Goal: Check status

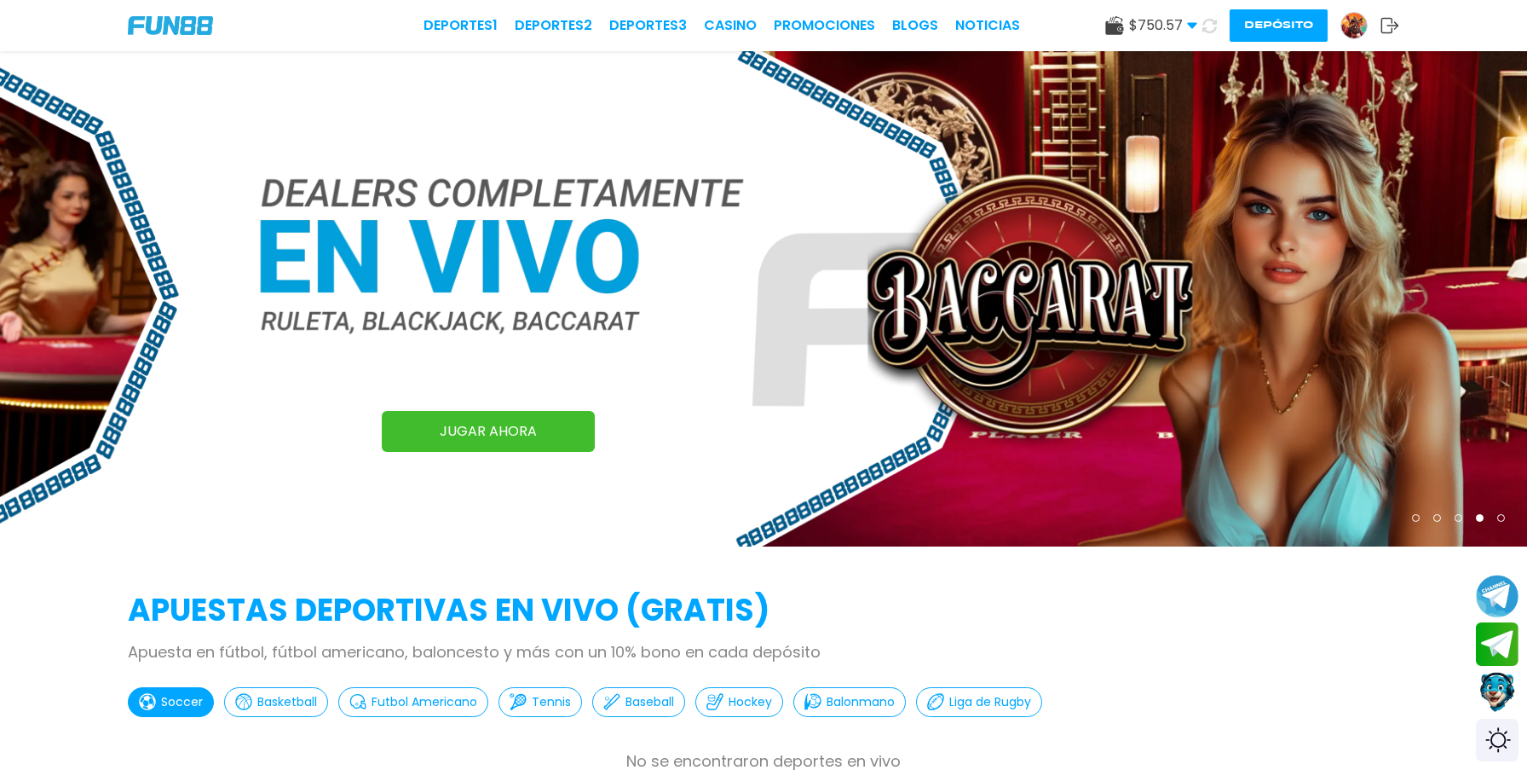
click at [1191, 20] on icon at bounding box center [1192, 25] width 10 height 10
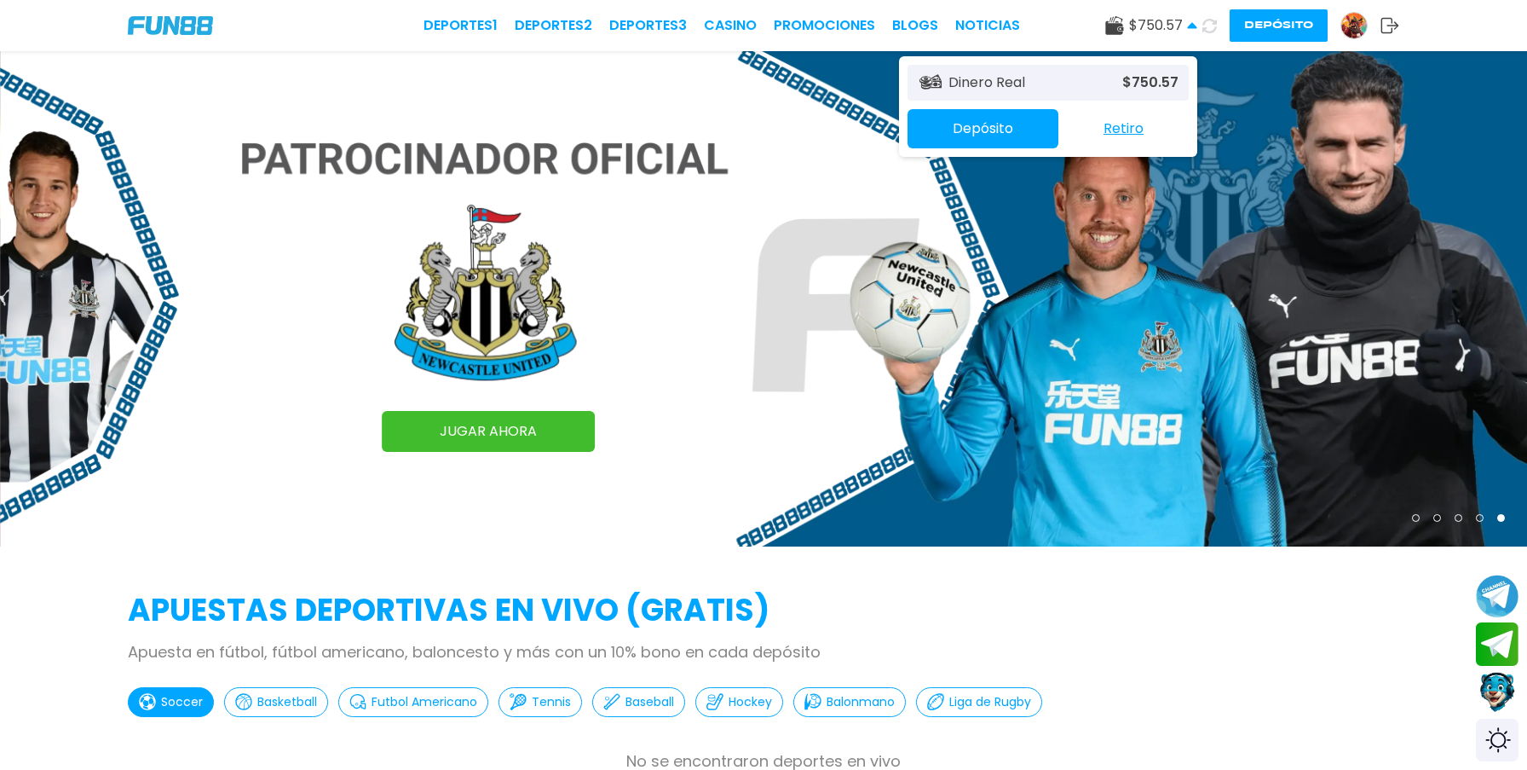
click at [1354, 26] on img at bounding box center [1355, 26] width 26 height 26
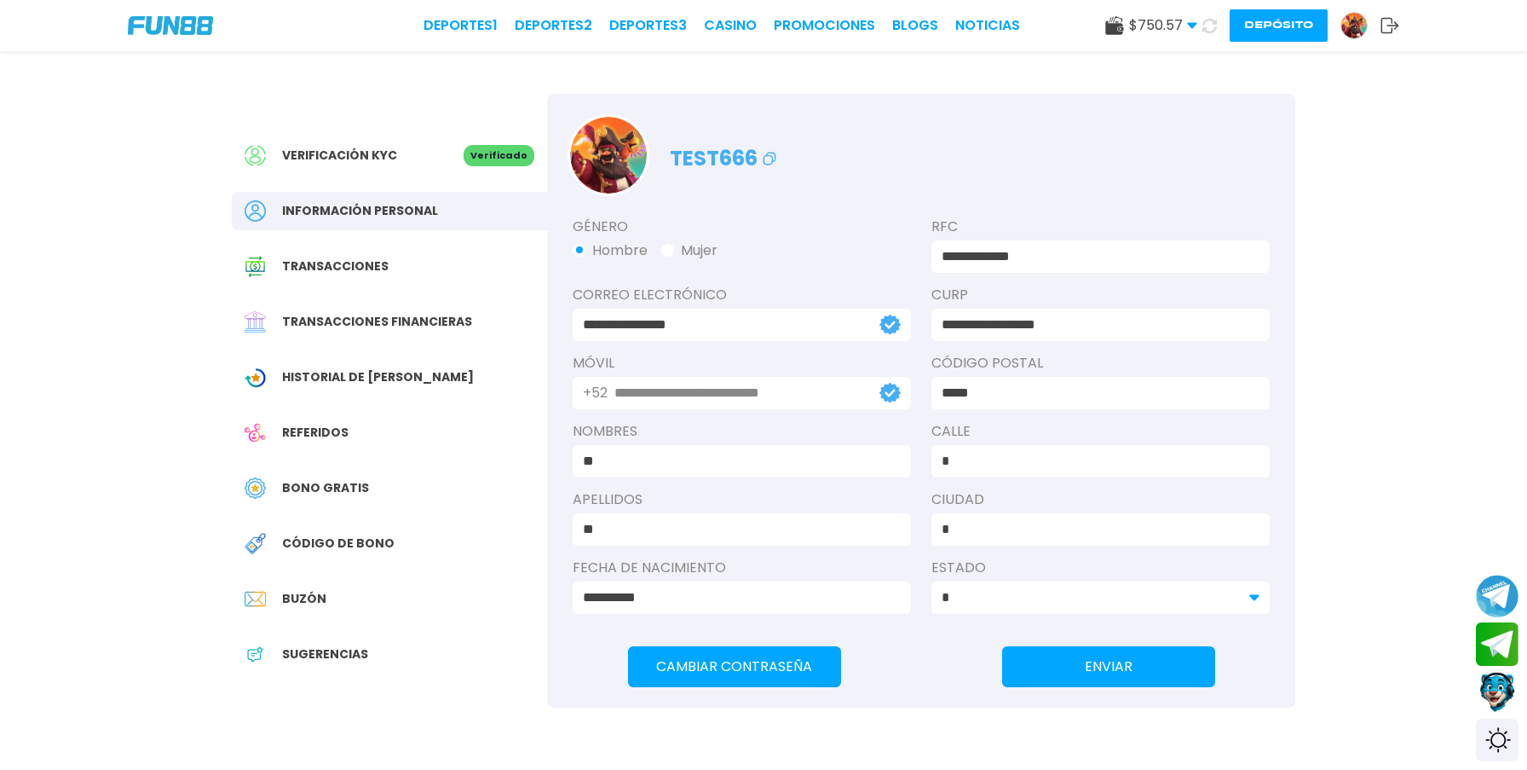
click at [331, 378] on span "Historial de [PERSON_NAME]" at bounding box center [378, 377] width 192 height 18
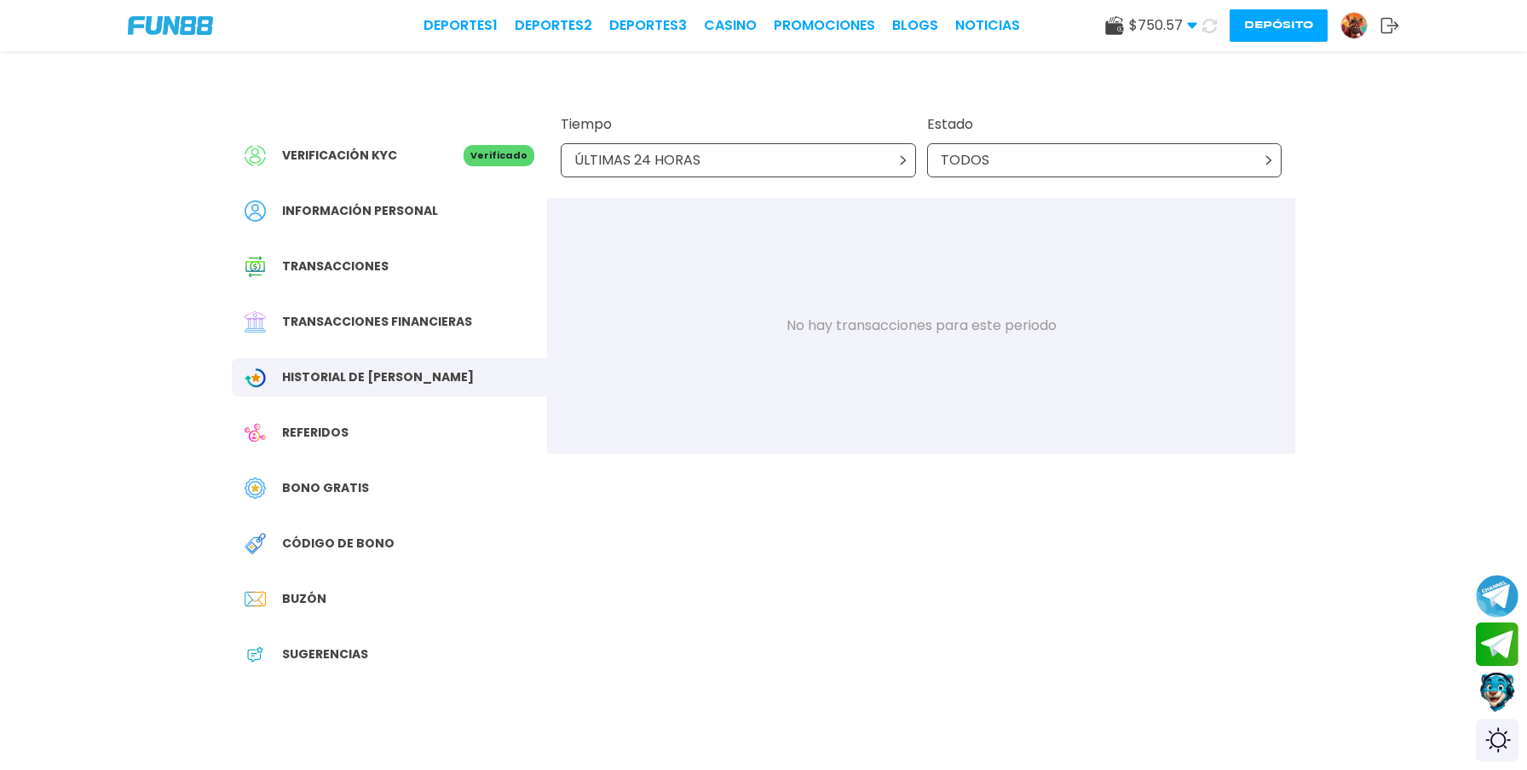
click at [756, 157] on div "ÚLTIMAS 24 HORAS" at bounding box center [738, 160] width 355 height 34
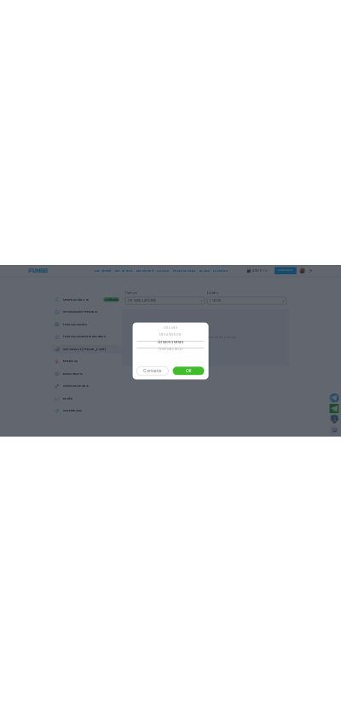
scroll to position [162, 0]
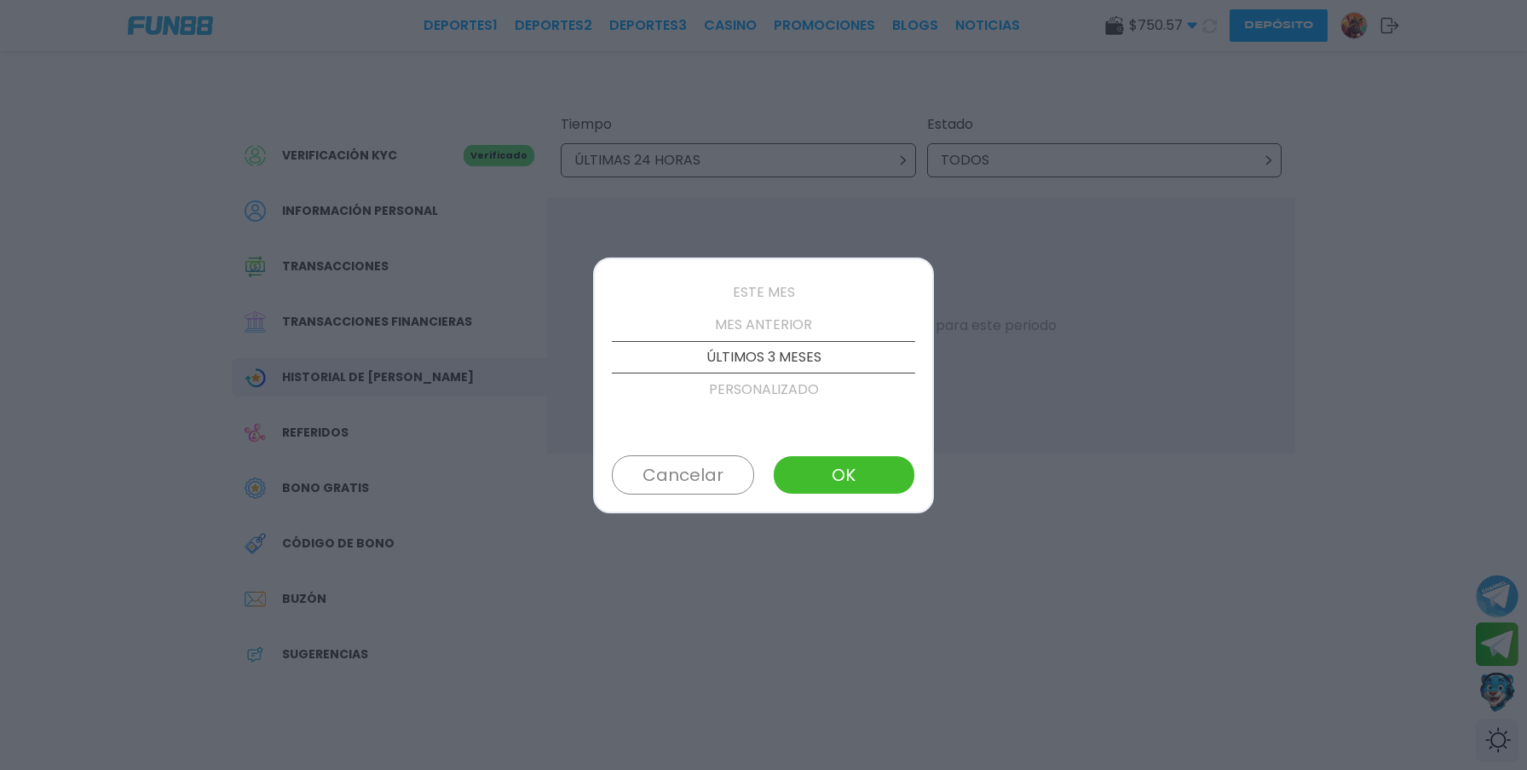
click at [846, 474] on button "OK" at bounding box center [844, 474] width 142 height 39
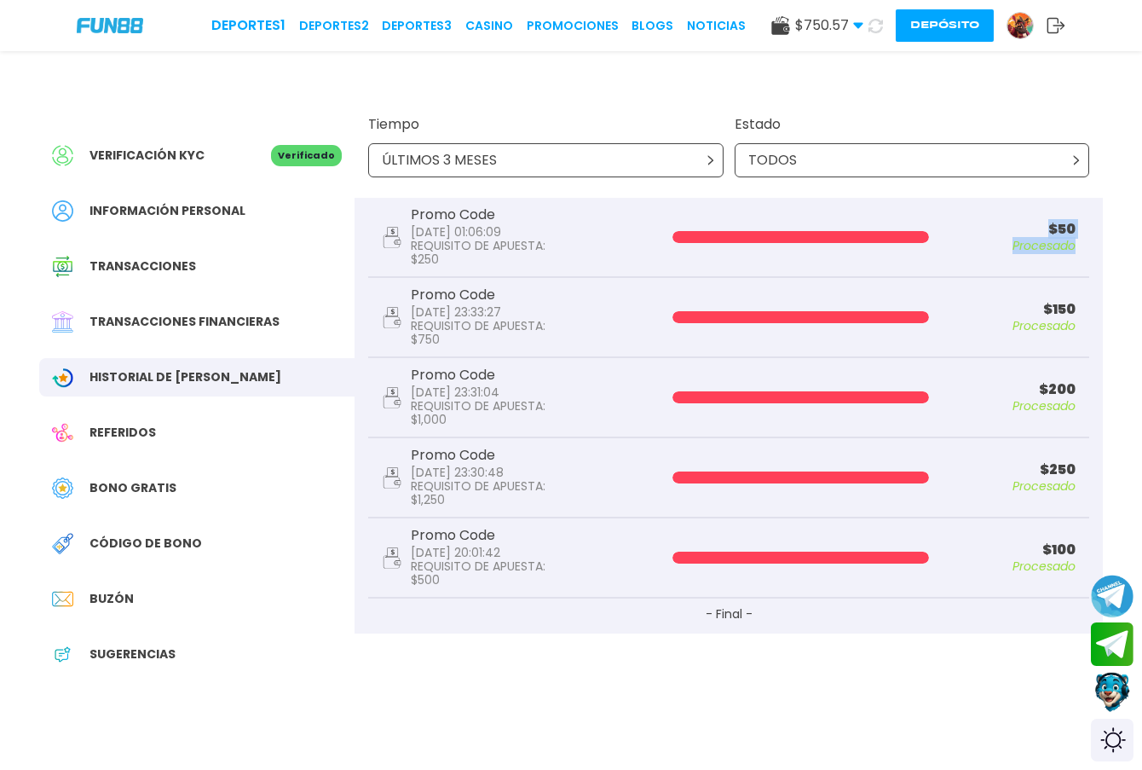
drag, startPoint x: 675, startPoint y: 251, endPoint x: 933, endPoint y: 260, distance: 257.6
click at [934, 260] on div "Promo Code [DATE] 01:06:09 REQUISITO DE APUESTA : $ 250 $ 50 Procesado" at bounding box center [728, 238] width 721 height 80
drag, startPoint x: 933, startPoint y: 260, endPoint x: 692, endPoint y: 236, distance: 241.6
click at [690, 237] on div "Promo Code [DATE] 01:06:09 REQUISITO DE APUESTA : $ 250 $ 50 Procesado" at bounding box center [728, 238] width 721 height 80
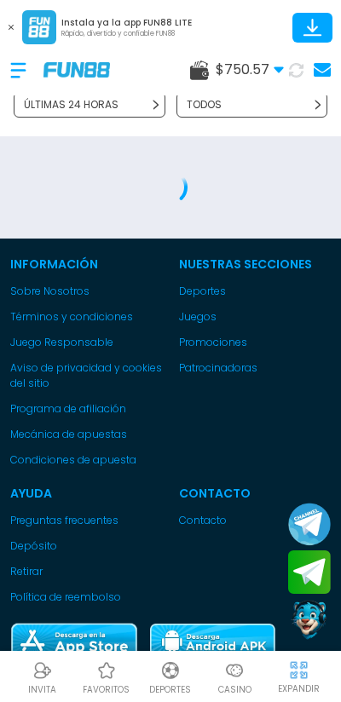
click at [11, 28] on icon at bounding box center [11, 27] width 5 height 5
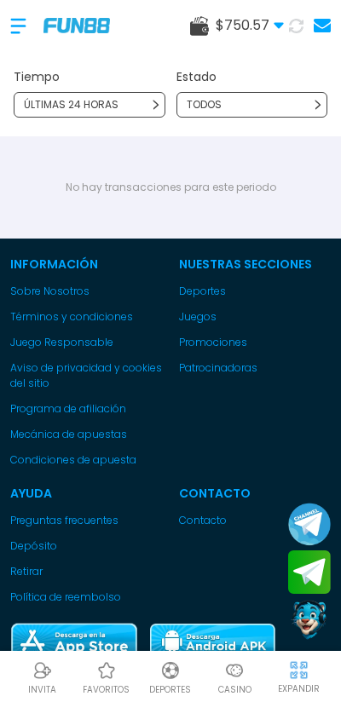
click at [138, 107] on div "ÚLTIMAS 24 HORAS" at bounding box center [90, 105] width 152 height 26
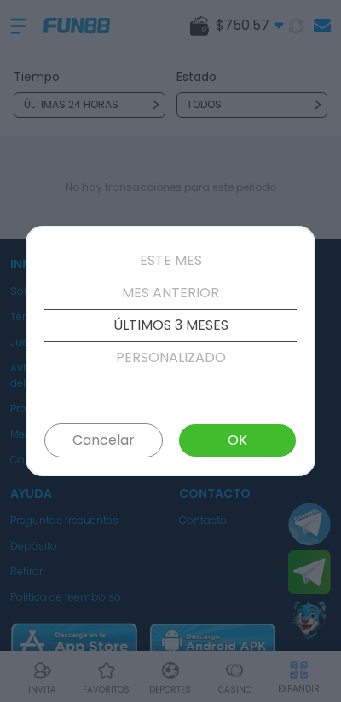
click at [247, 447] on button "OK" at bounding box center [237, 441] width 118 height 34
